Goal: Information Seeking & Learning: Get advice/opinions

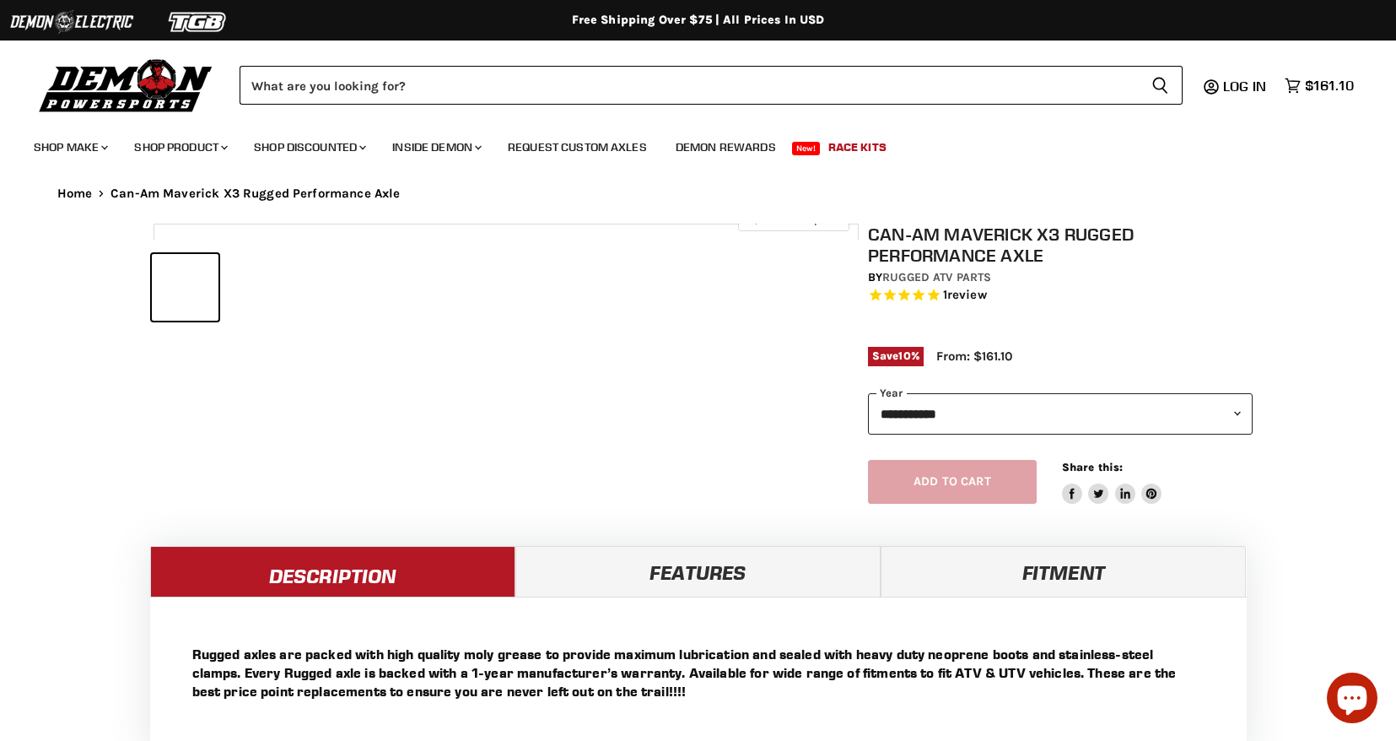
select select "******"
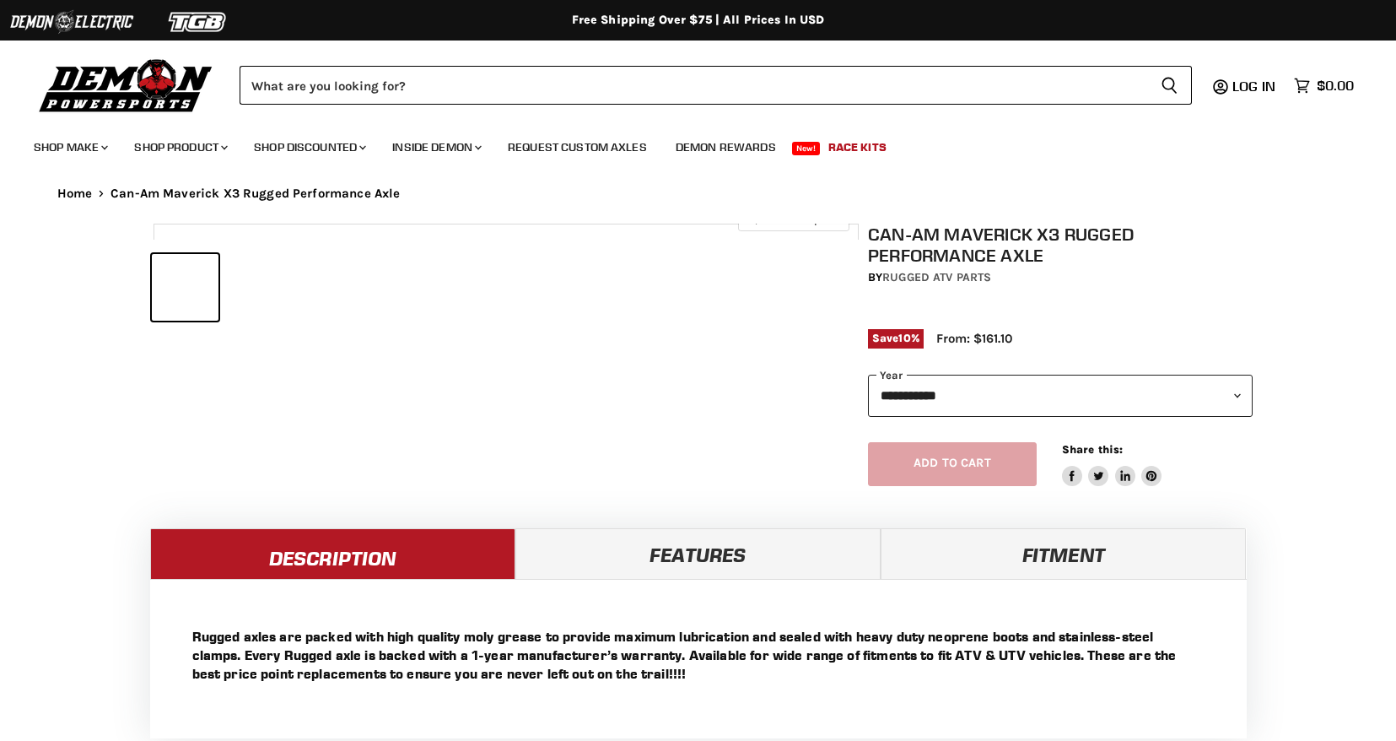
select select "******"
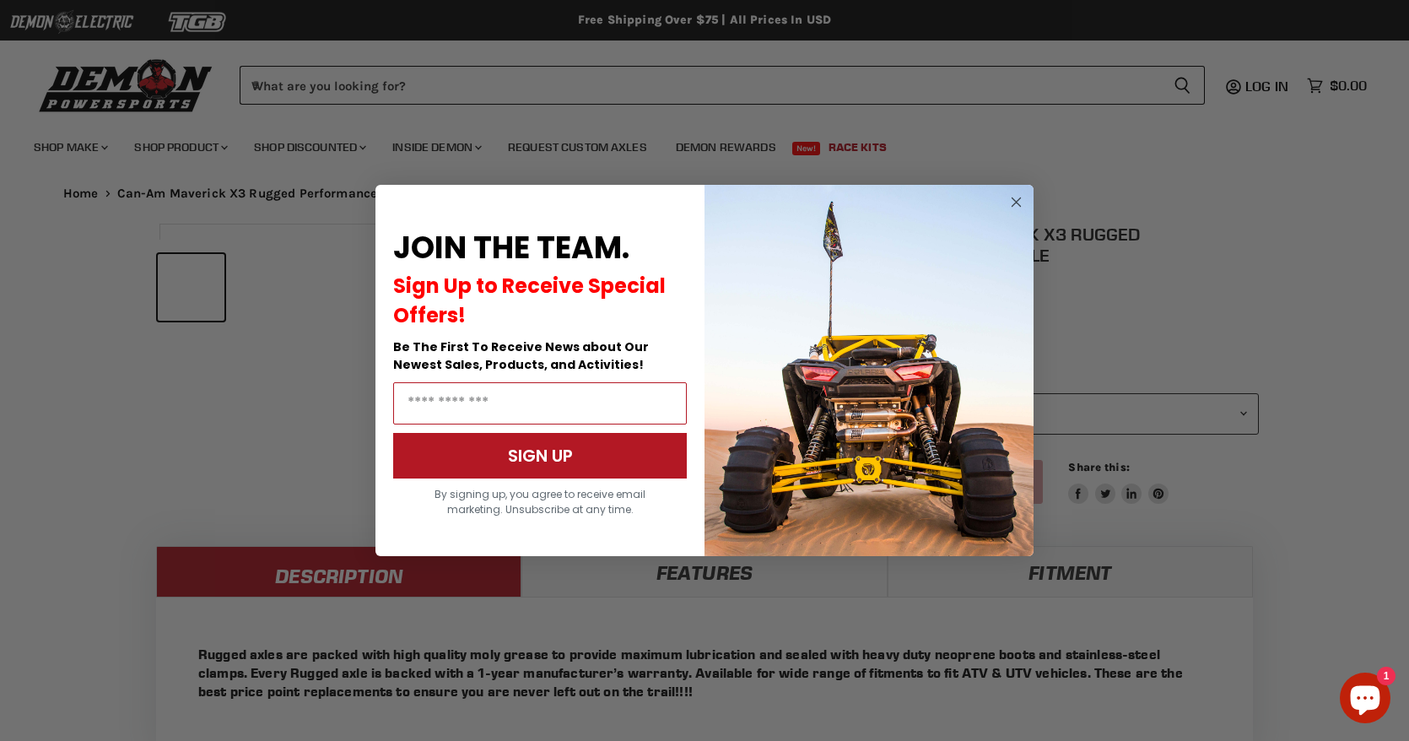
scroll to position [741, 0]
